Goal: Check status: Check status

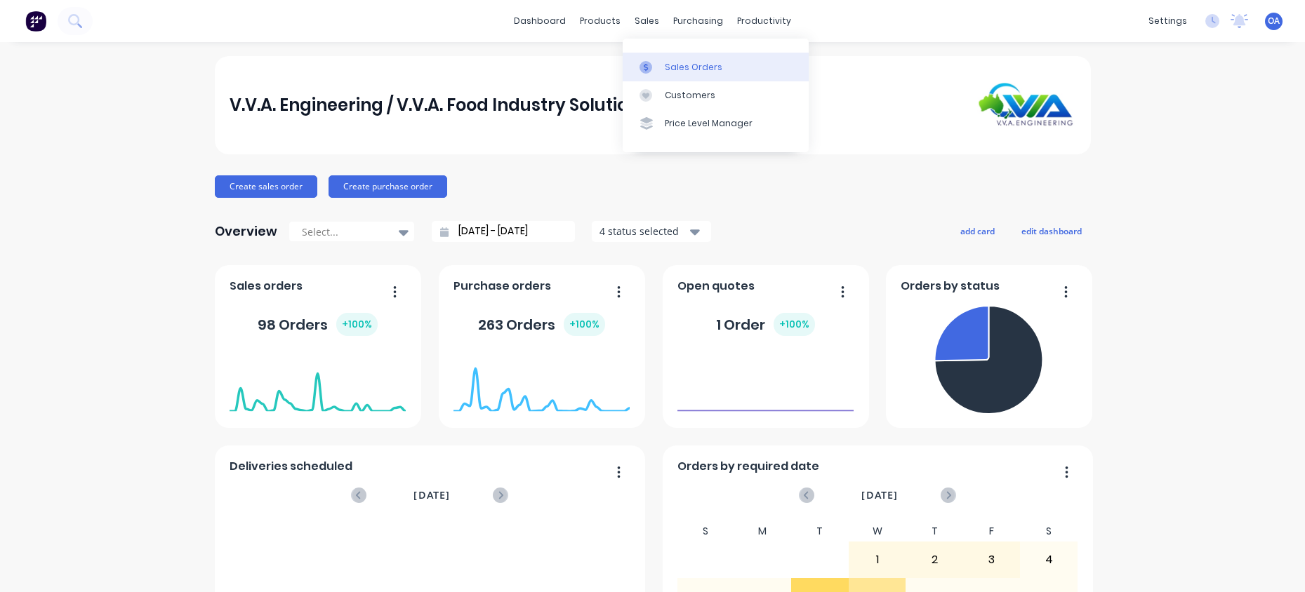
click at [711, 63] on div "Sales Orders" at bounding box center [694, 67] width 58 height 13
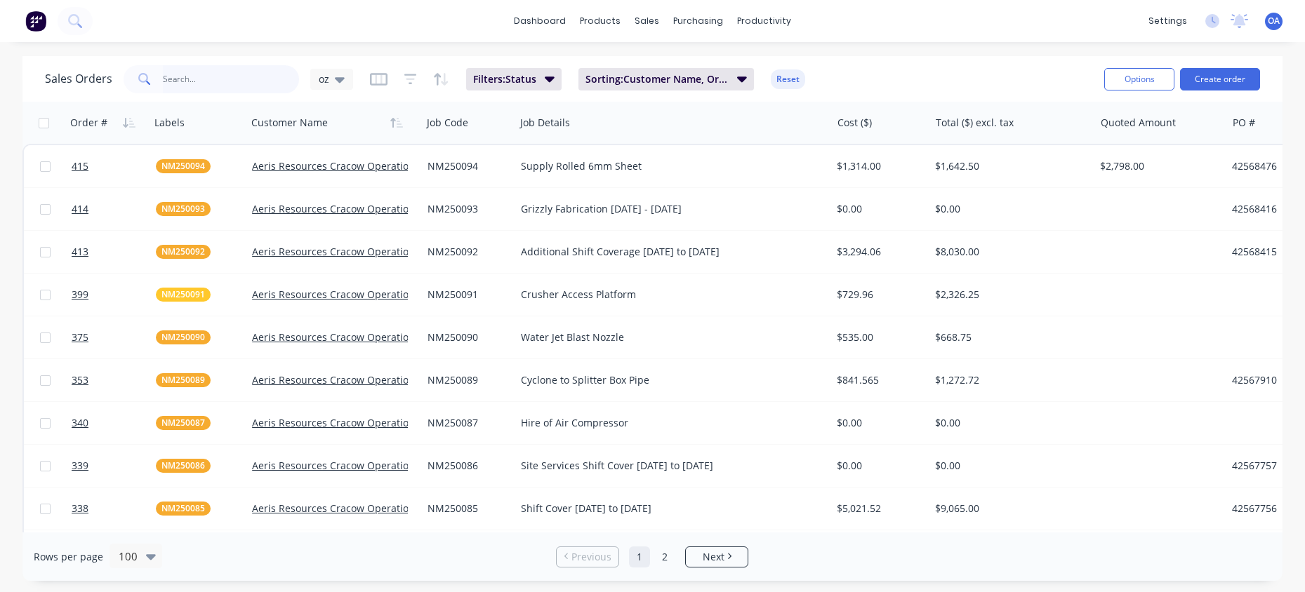
click at [189, 82] on input "text" at bounding box center [231, 79] width 137 height 28
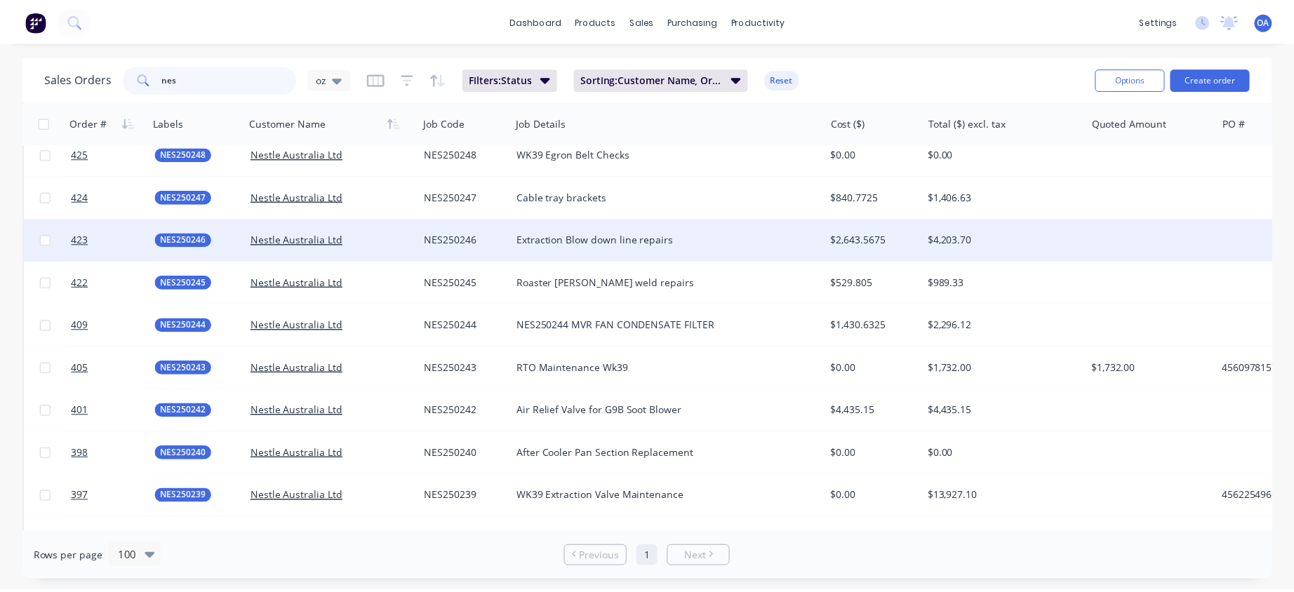
scroll to position [421, 0]
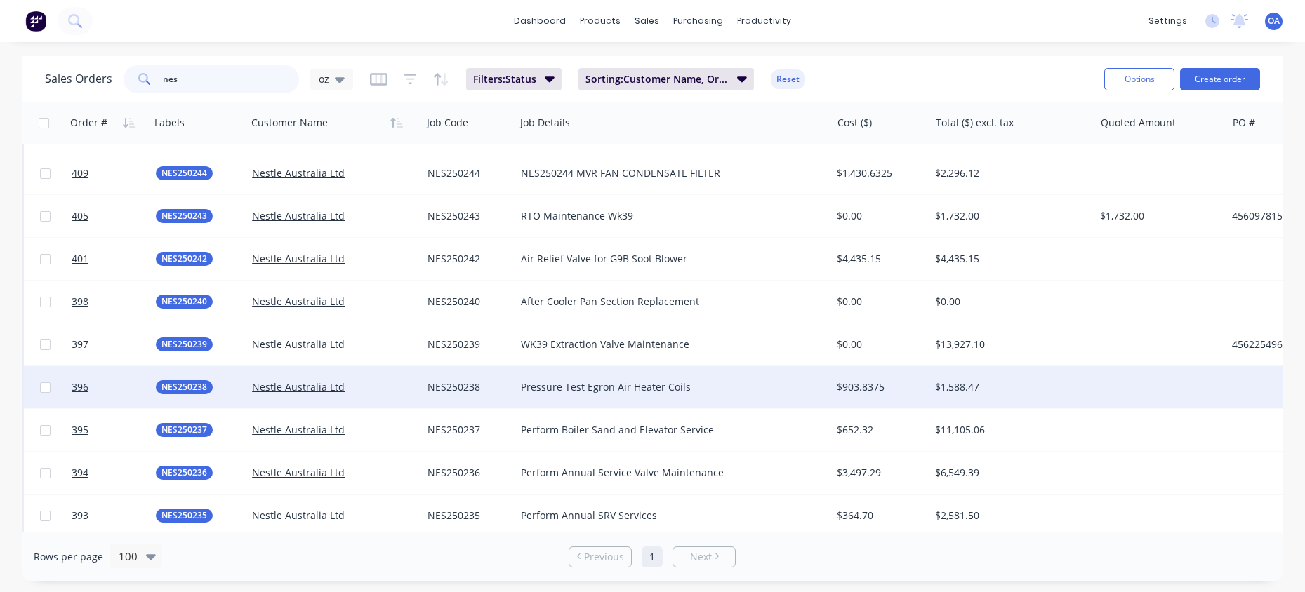
type input "nes"
click at [420, 384] on div "Nestle Australia Ltd" at bounding box center [333, 387] width 175 height 42
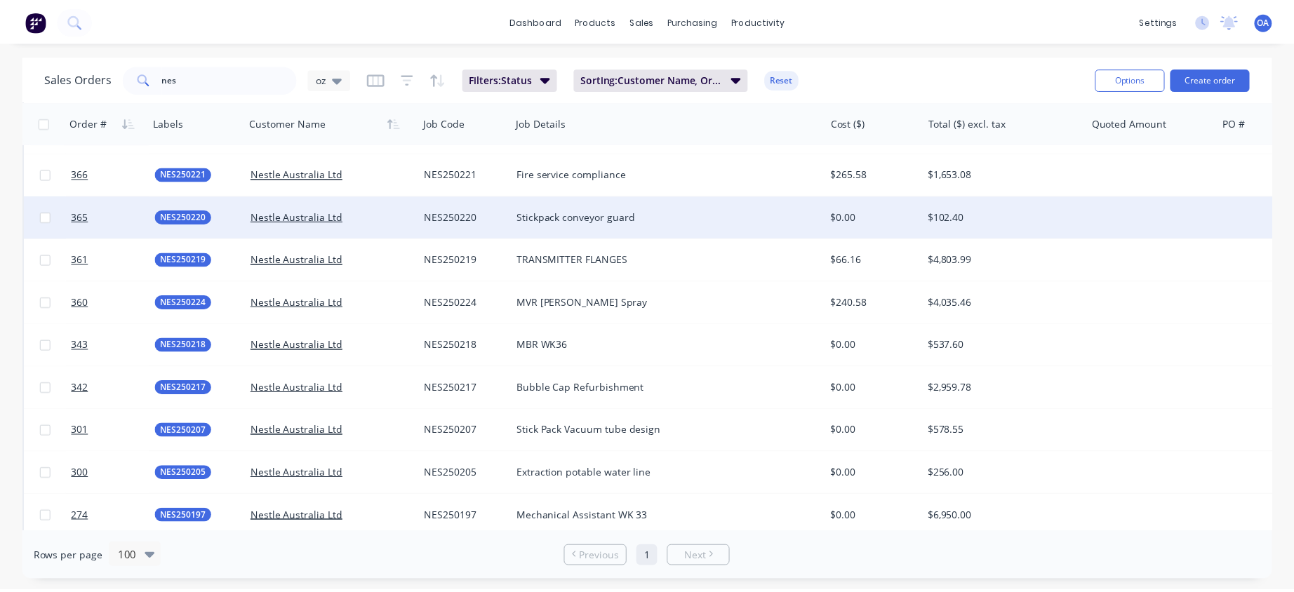
scroll to position [1334, 0]
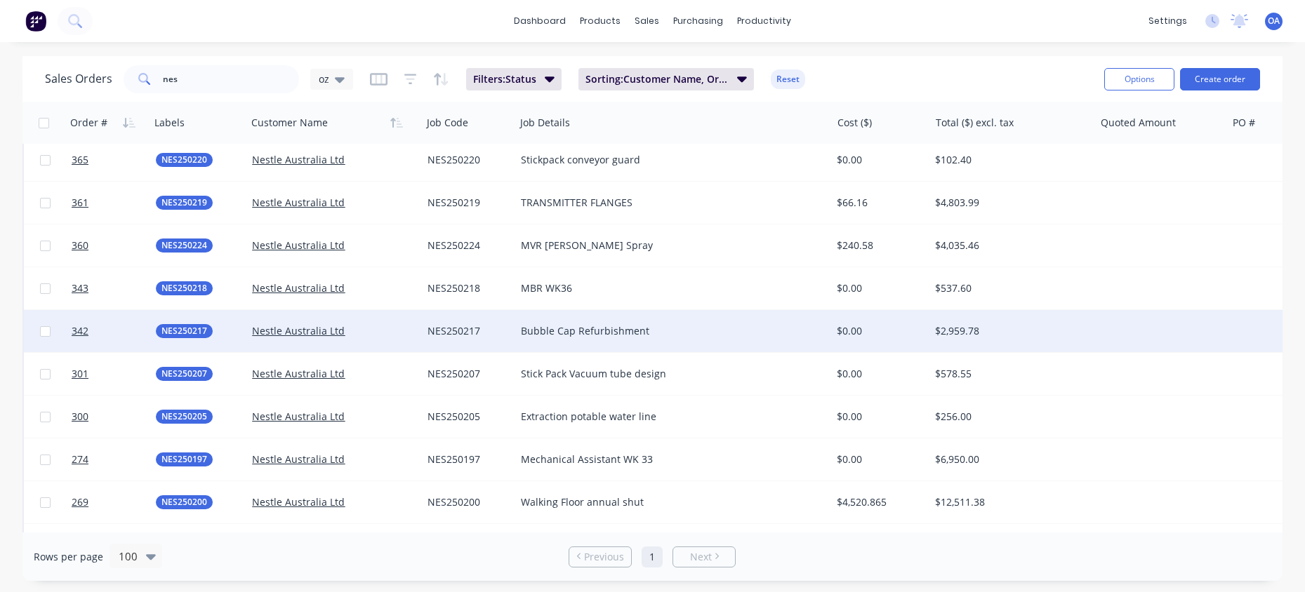
click at [443, 328] on div "NES250217" at bounding box center [467, 331] width 78 height 14
click at [375, 333] on div "Nestle Australia Ltd" at bounding box center [330, 331] width 156 height 14
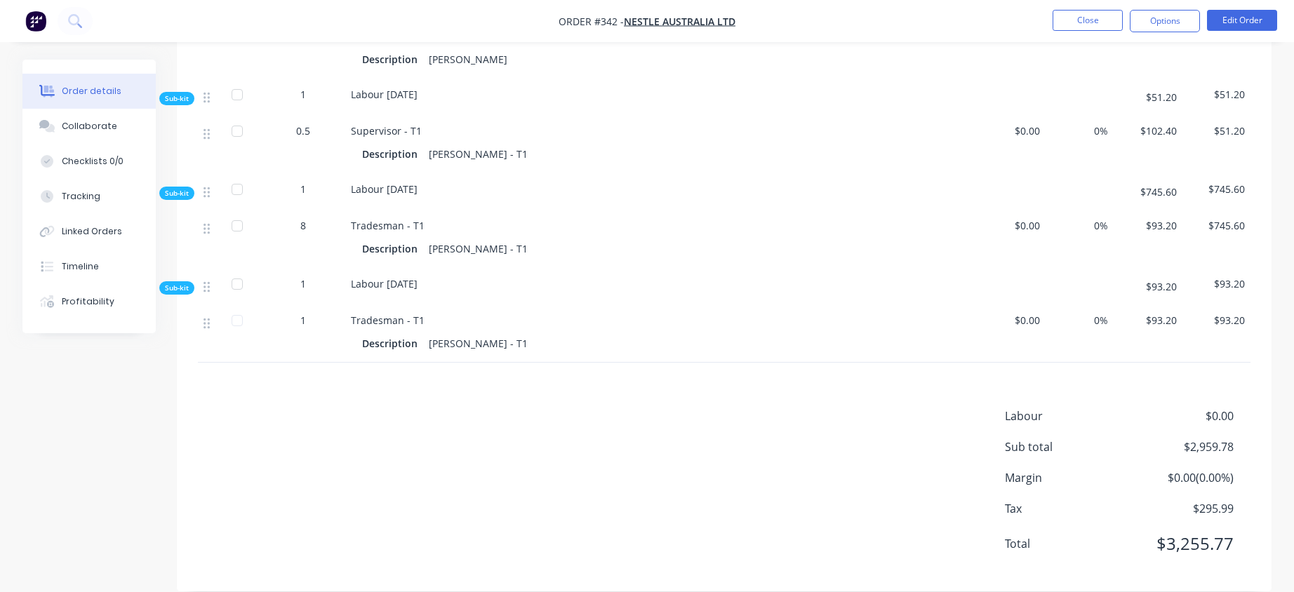
scroll to position [1164, 0]
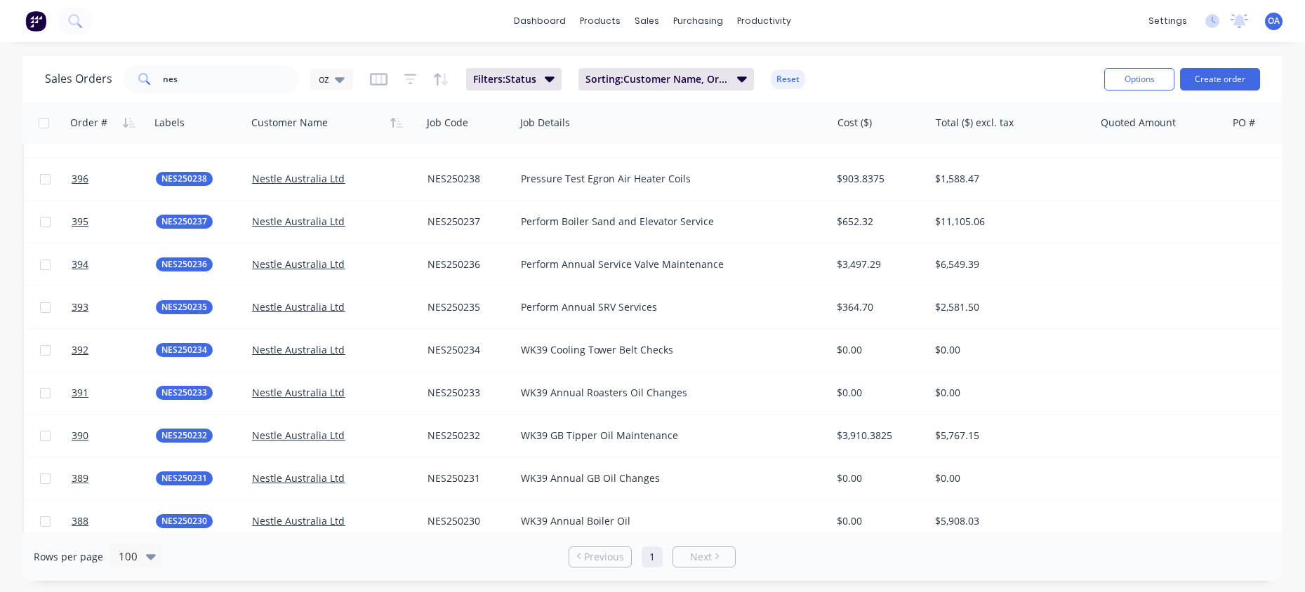
scroll to position [623, 0]
